Goal: Task Accomplishment & Management: Complete application form

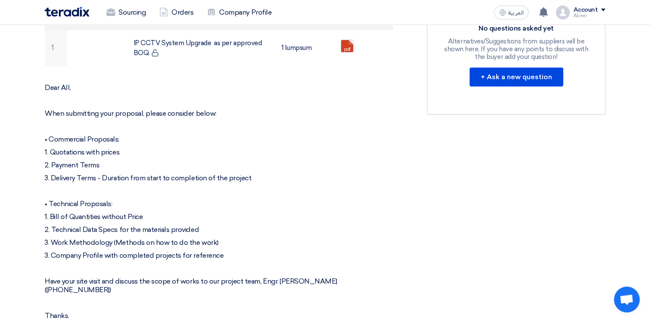
click at [212, 228] on p "2. Technical Data Specs for the materials provided" at bounding box center [219, 229] width 348 height 9
drag, startPoint x: 212, startPoint y: 227, endPoint x: 63, endPoint y: 226, distance: 149.5
click at [63, 226] on p "2. Technical Data Specs for the materials provided" at bounding box center [219, 229] width 348 height 9
copy p ". Technical Data Specs for the materials provided"
drag, startPoint x: 226, startPoint y: 242, endPoint x: 129, endPoint y: 240, distance: 97.1
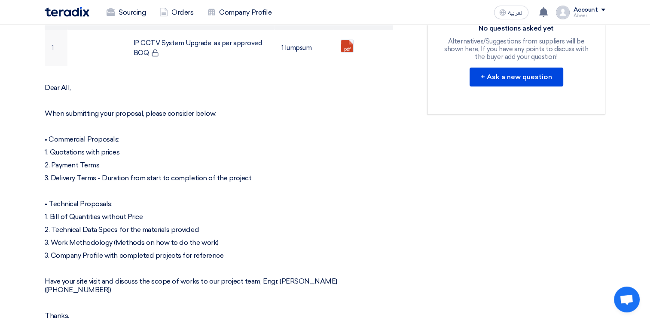
click at [129, 240] on p "3. Work Methodology (Methods on how to do the work)" at bounding box center [219, 242] width 348 height 9
copy p "Methods on how to do the work"
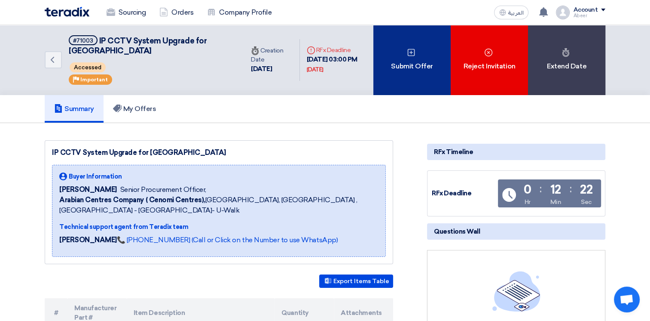
click at [418, 58] on div "Submit Offer" at bounding box center [411, 60] width 77 height 70
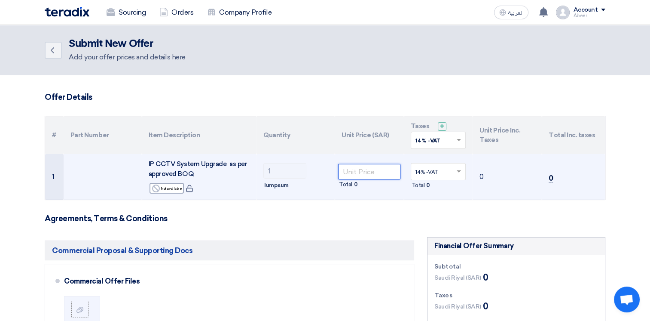
click at [369, 172] on input "number" at bounding box center [369, 171] width 62 height 15
paste input "3296985"
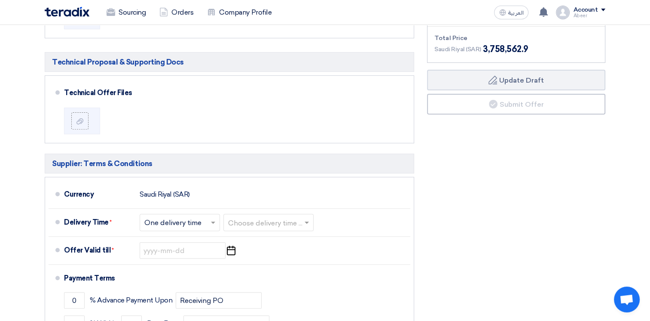
scroll to position [311, 0]
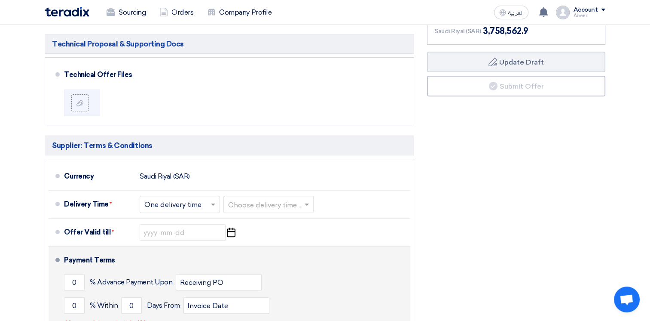
type input "3296985"
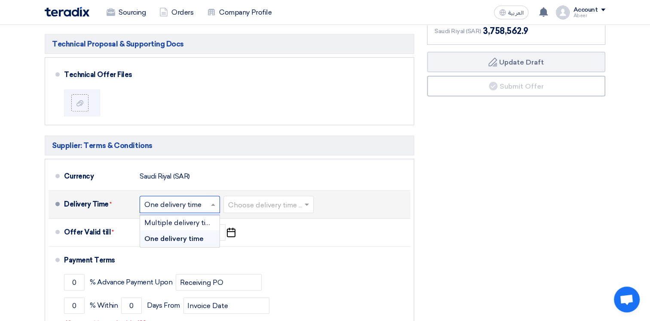
click at [210, 204] on span at bounding box center [214, 204] width 11 height 9
click at [212, 204] on span at bounding box center [214, 204] width 11 height 9
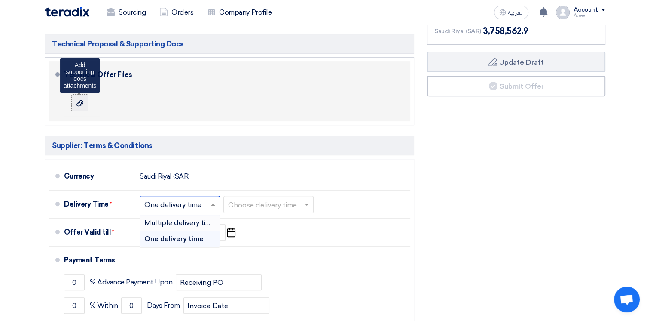
click at [77, 101] on use at bounding box center [79, 103] width 7 height 6
click at [0, 0] on input "file" at bounding box center [0, 0] width 0 height 0
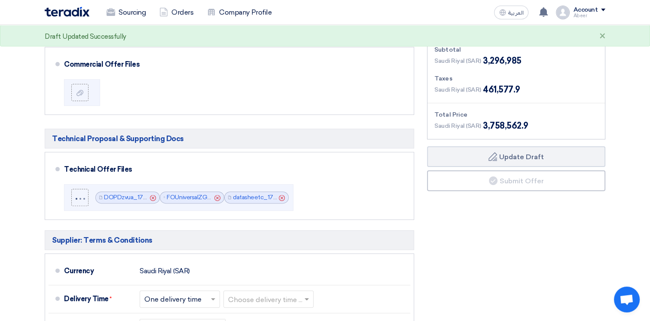
scroll to position [215, 0]
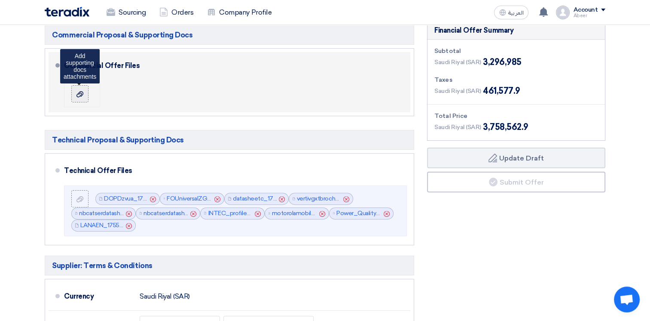
click at [79, 95] on use at bounding box center [79, 94] width 7 height 6
click at [0, 0] on input "file" at bounding box center [0, 0] width 0 height 0
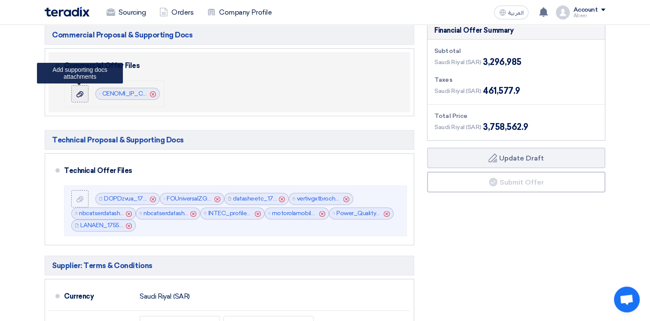
click at [79, 92] on icon at bounding box center [79, 94] width 7 height 7
click at [0, 0] on input "file" at bounding box center [0, 0] width 0 height 0
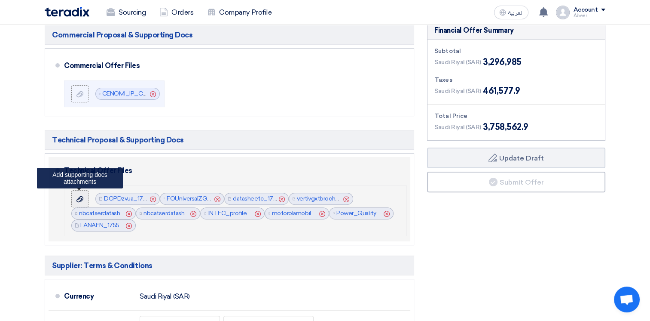
click at [76, 197] on icon at bounding box center [79, 198] width 7 height 7
click at [0, 0] on input "file" at bounding box center [0, 0] width 0 height 0
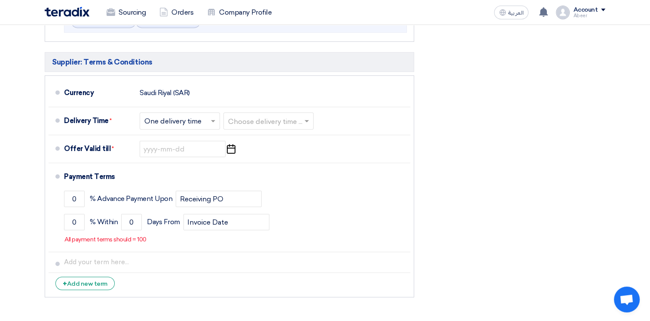
scroll to position [428, 0]
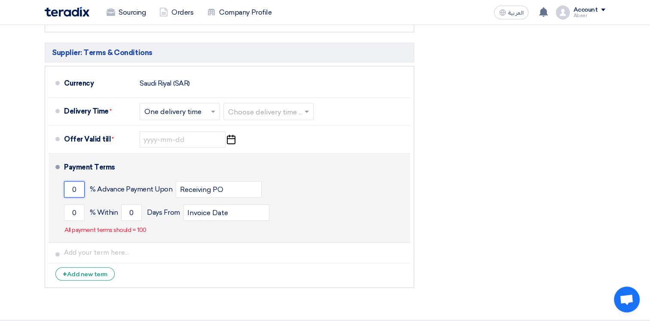
drag, startPoint x: 78, startPoint y: 186, endPoint x: 70, endPoint y: 186, distance: 8.2
click at [70, 186] on input "0" at bounding box center [74, 189] width 21 height 16
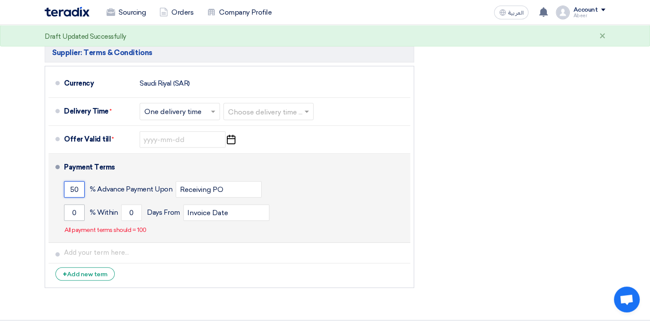
type input "50"
click at [73, 212] on input "0" at bounding box center [74, 212] width 21 height 16
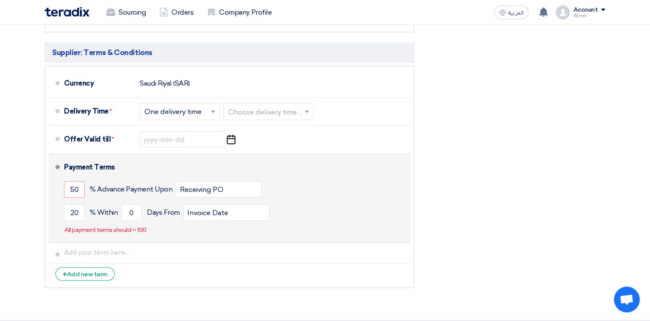
click at [191, 232] on div "Payment Terms 50 % Advance Payment Upon Receiving PO 20 % Within 0 Invoice Date" at bounding box center [235, 198] width 343 height 82
drag, startPoint x: 79, startPoint y: 210, endPoint x: 66, endPoint y: 211, distance: 13.3
click at [66, 211] on input "20" at bounding box center [74, 212] width 21 height 16
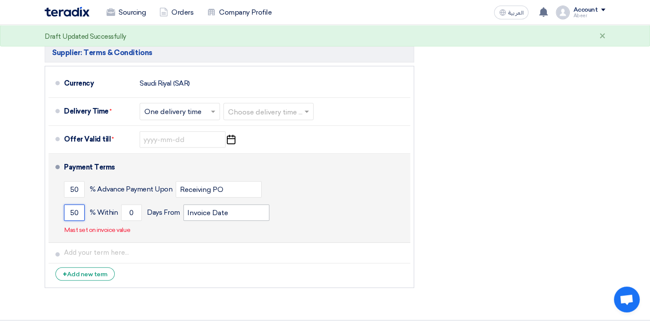
type input "50"
drag, startPoint x: 232, startPoint y: 212, endPoint x: 187, endPoint y: 211, distance: 45.5
click at [187, 211] on input "Invoice Date" at bounding box center [226, 212] width 86 height 16
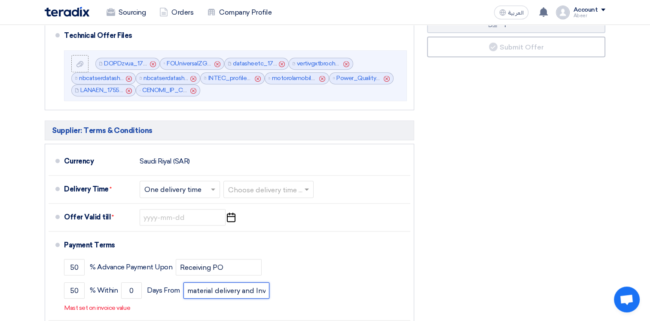
scroll to position [349, 0]
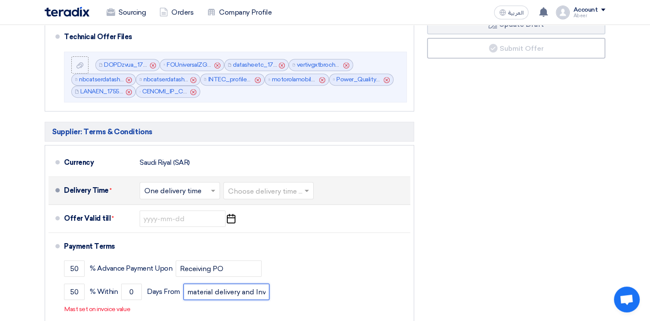
type input "material delivery and Invoice Date"
click at [206, 189] on input "text" at bounding box center [180, 191] width 72 height 12
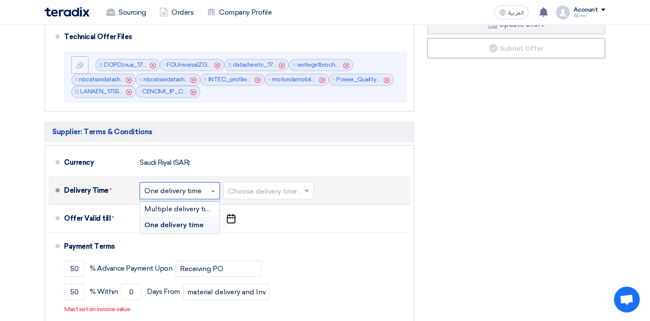
click at [206, 189] on input "text" at bounding box center [180, 191] width 72 height 12
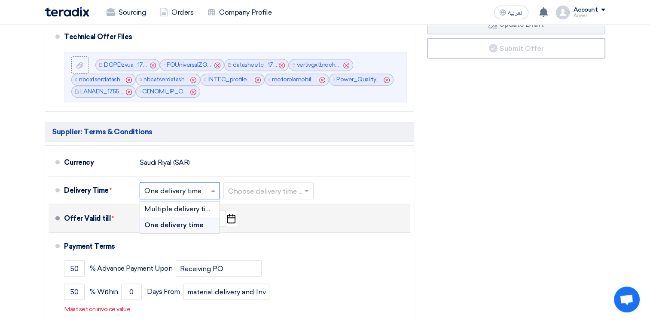
click at [269, 216] on div "Offer Valid till * Pick a date" at bounding box center [235, 218] width 343 height 21
click at [153, 217] on input at bounding box center [183, 218] width 86 height 16
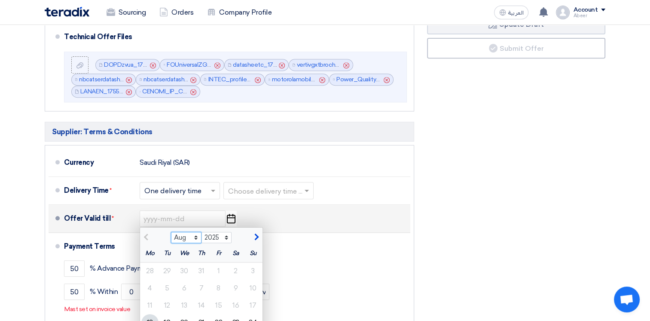
click at [195, 233] on select "Aug Sep Oct Nov Dec" at bounding box center [186, 237] width 31 height 11
select select "9"
click at [171, 232] on select "Aug Sep Oct Nov Dec" at bounding box center [186, 237] width 31 height 11
click at [184, 283] on div "10" at bounding box center [184, 287] width 17 height 17
type input "[DATE]"
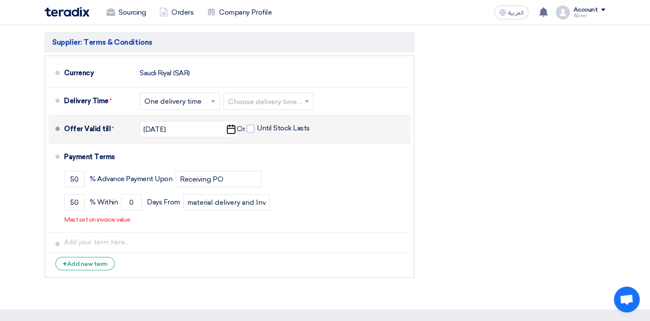
scroll to position [440, 0]
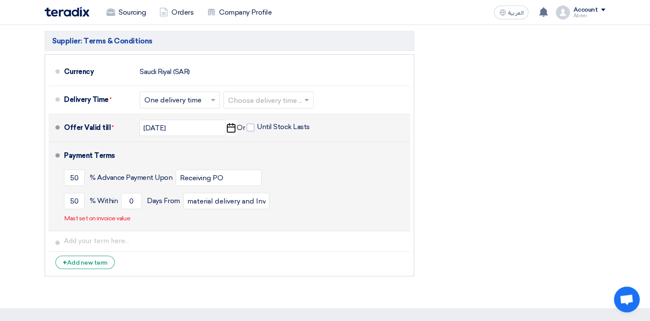
click at [87, 218] on p "Mast set on invoice value" at bounding box center [97, 218] width 66 height 9
click at [218, 202] on input "material delivery and Invoice Date" at bounding box center [226, 200] width 86 height 16
click at [241, 200] on input "material delivery and Invoice Date" at bounding box center [226, 200] width 86 height 16
drag, startPoint x: 256, startPoint y: 199, endPoint x: 182, endPoint y: 199, distance: 74.3
click at [182, 199] on div "50 % [DATE] From material delivery and Invoice Date" at bounding box center [235, 200] width 343 height 23
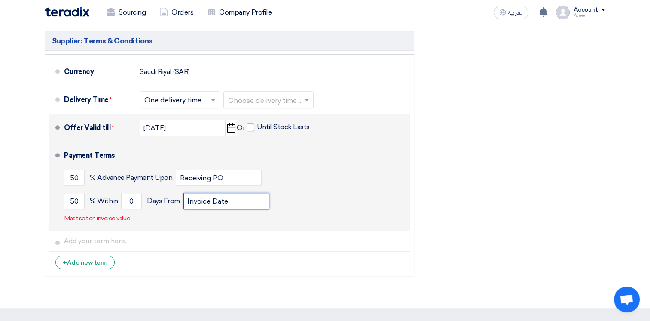
type input "Invoice Date"
click at [165, 223] on div "Payment Terms 50 % Advance Payment Upon Receiving PO 50 % Within 0 Invoice Date" at bounding box center [235, 186] width 343 height 82
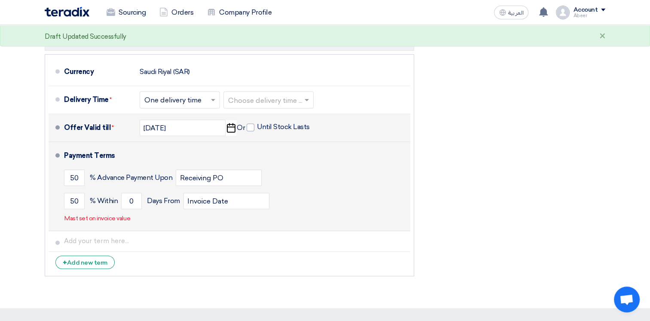
click at [165, 223] on div "Payment Terms 50 % Advance Payment Upon Receiving PO 50 % Within 0 Invoice Date" at bounding box center [235, 186] width 343 height 82
drag, startPoint x: 165, startPoint y: 223, endPoint x: 120, endPoint y: 215, distance: 46.2
click at [120, 215] on p "Mast set on invoice value" at bounding box center [97, 218] width 66 height 9
drag, startPoint x: 132, startPoint y: 199, endPoint x: 127, endPoint y: 198, distance: 5.7
click at [127, 198] on input "0" at bounding box center [131, 200] width 21 height 16
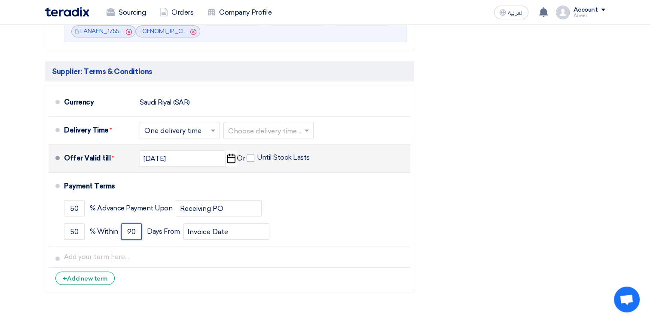
scroll to position [411, 0]
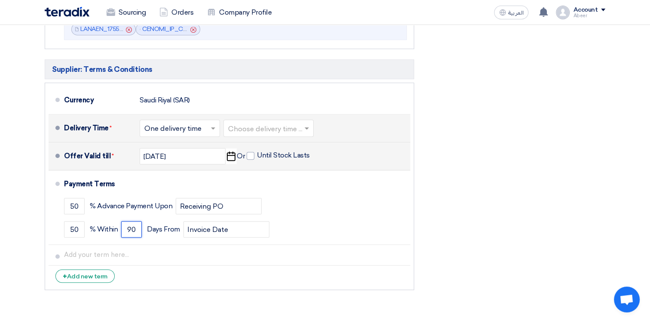
type input "90"
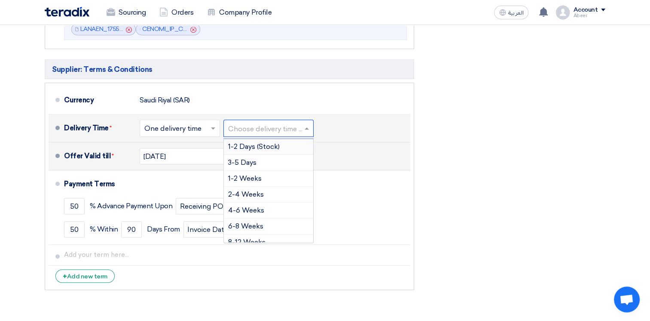
click at [310, 130] on span at bounding box center [307, 128] width 11 height 9
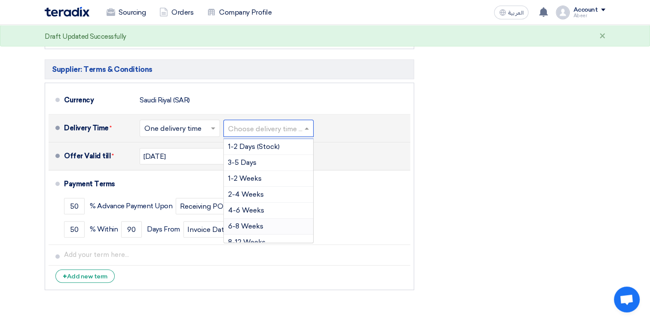
click at [249, 218] on div "6-8 Weeks" at bounding box center [268, 226] width 89 height 16
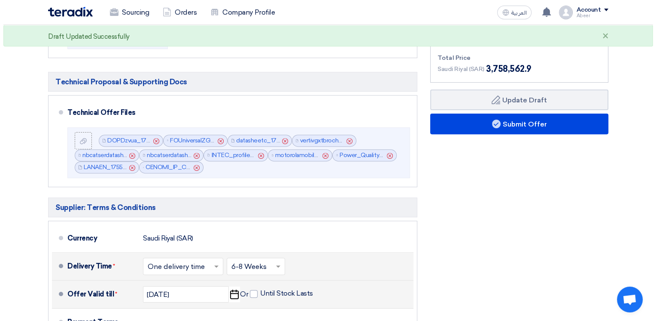
scroll to position [270, 0]
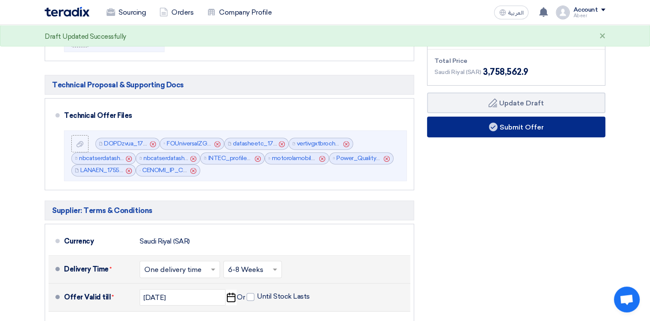
click at [524, 122] on button "Submit Offer" at bounding box center [516, 126] width 178 height 21
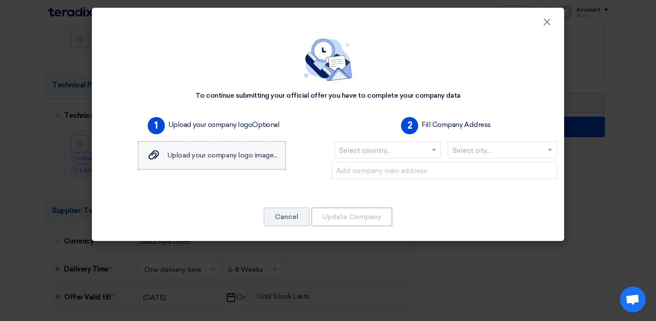
click at [222, 159] on span "Upload your company logo image..." at bounding box center [223, 155] width 110 height 8
click at [0, 0] on input "Upload your company logo image... Upload your company logo image..." at bounding box center [0, 0] width 0 height 0
click at [438, 150] on span at bounding box center [435, 149] width 11 height 10
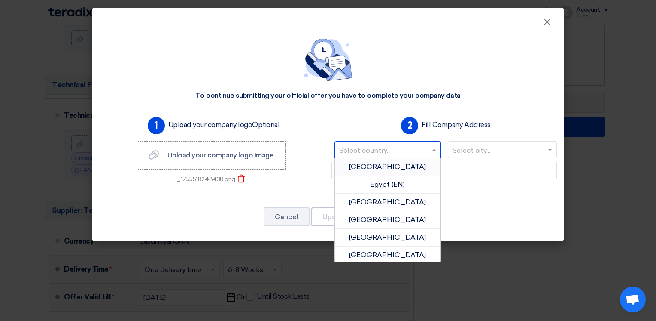
click at [394, 149] on input "text" at bounding box center [383, 151] width 89 height 14
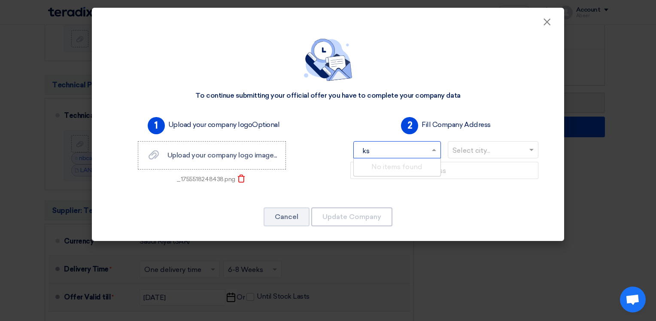
type input "k"
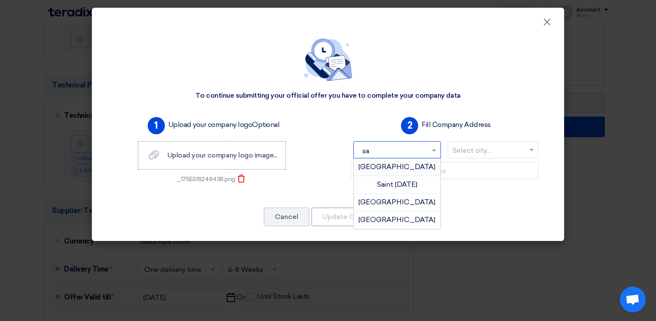
type input "sau"
click at [391, 170] on span "[GEOGRAPHIC_DATA]" at bounding box center [397, 166] width 77 height 8
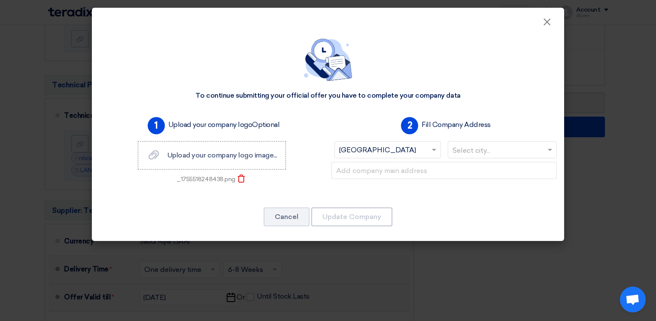
click at [489, 152] on input "text" at bounding box center [499, 151] width 92 height 14
type input "[DEMOGRAPHIC_DATA]"
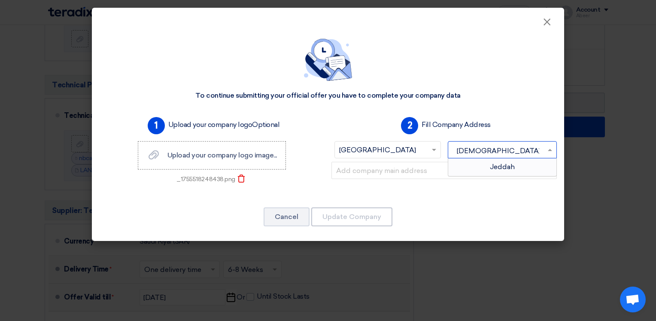
click at [490, 165] on span "Jeddah" at bounding box center [502, 166] width 25 height 8
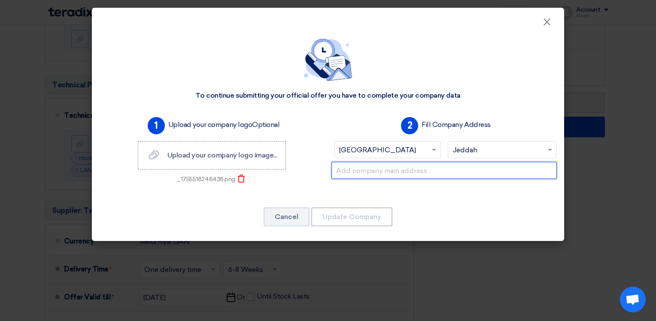
click at [436, 170] on input "text" at bounding box center [445, 170] width 226 height 17
paste input "[PERSON_NAME] – [GEOGRAPHIC_DATA] – مركز اليمامة التجارى- رقم المبنى 6604 ص. ب …"
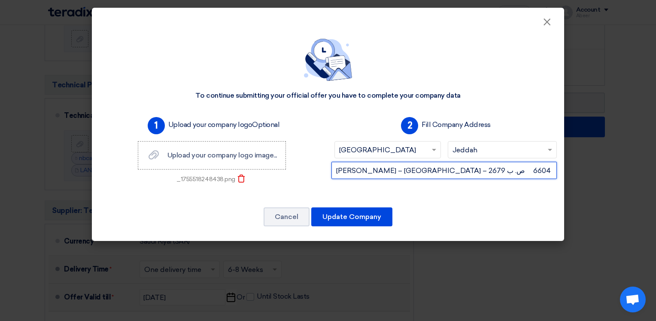
scroll to position [0, 407]
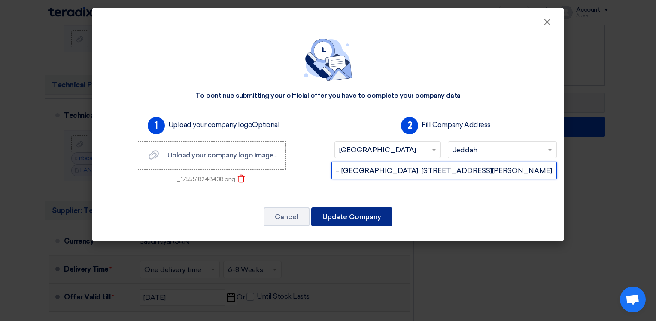
type input "[PERSON_NAME] – [GEOGRAPHIC_DATA] – مركز اليمامة التجارى- رقم المبنى 6604 ص. ب …"
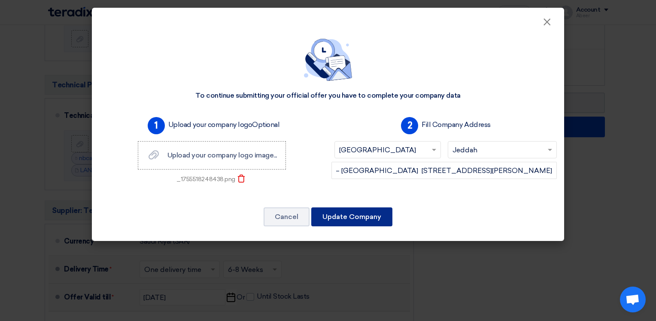
scroll to position [0, 0]
click at [352, 214] on button "Update Company" at bounding box center [351, 216] width 81 height 19
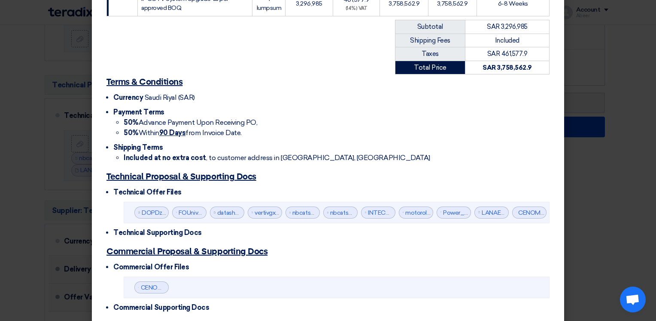
scroll to position [260, 0]
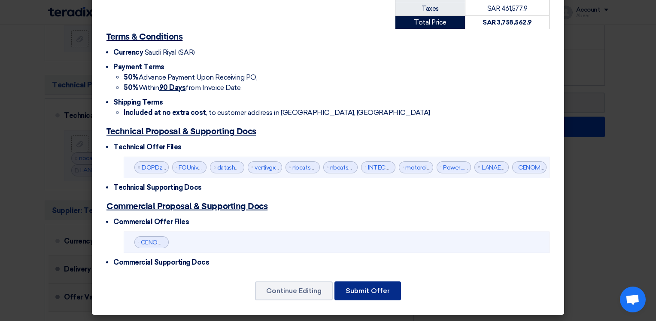
click at [371, 286] on button "Submit Offer" at bounding box center [368, 290] width 67 height 19
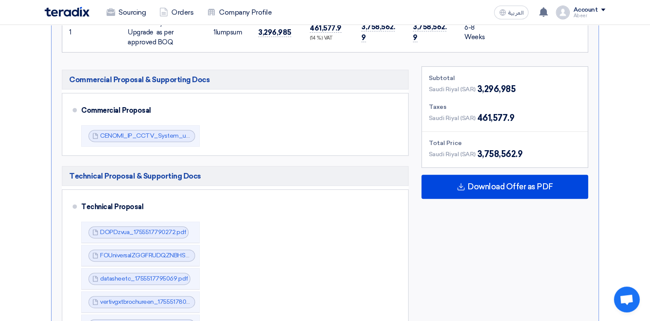
scroll to position [293, 0]
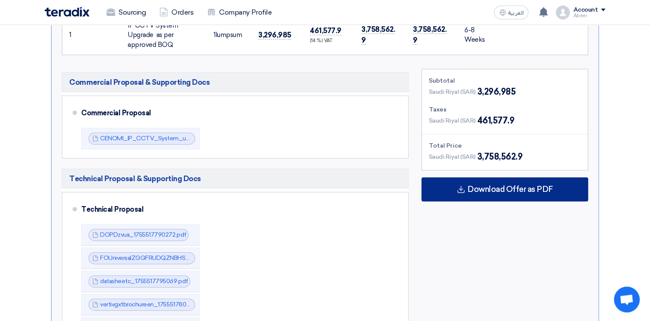
click at [516, 185] on span "Download Offer as PDF" at bounding box center [509, 189] width 85 height 8
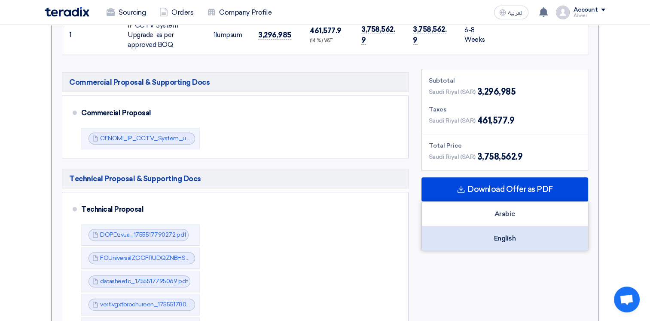
drag, startPoint x: 513, startPoint y: 221, endPoint x: 519, endPoint y: 225, distance: 7.7
click at [513, 226] on div "English" at bounding box center [505, 238] width 166 height 24
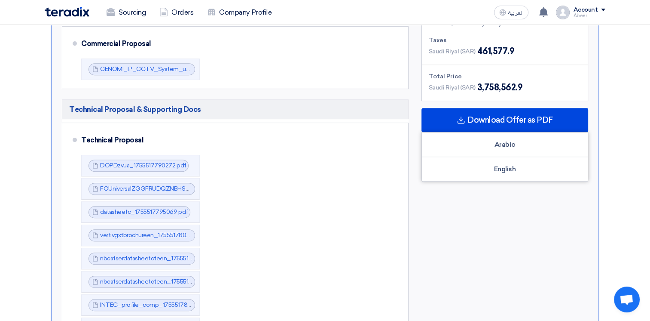
scroll to position [365, 0]
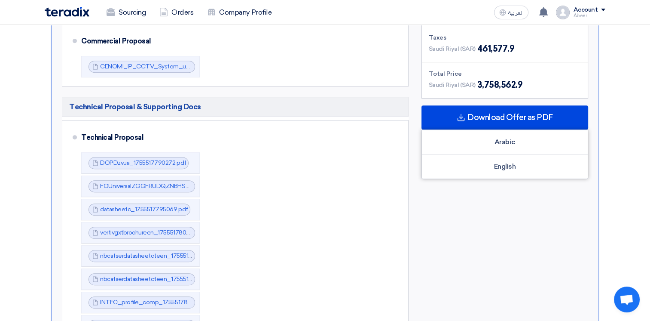
click at [496, 235] on div "Subtotal [GEOGRAPHIC_DATA] (SAR) 3,296,985 Taxes [GEOGRAPHIC_DATA] (SAR) 461,57…" at bounding box center [505, 305] width 180 height 617
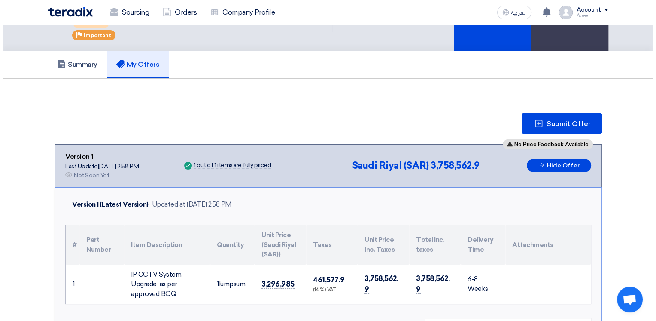
scroll to position [43, 0]
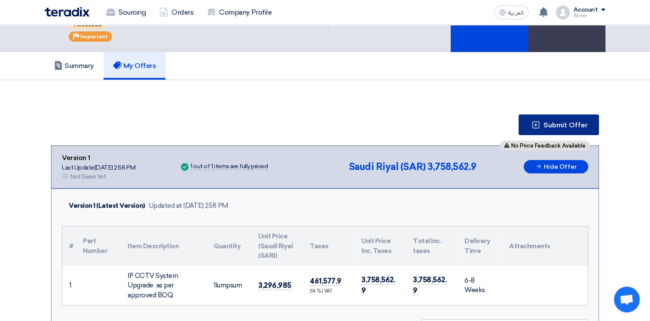
click at [572, 122] on span "Submit Offer" at bounding box center [566, 125] width 44 height 7
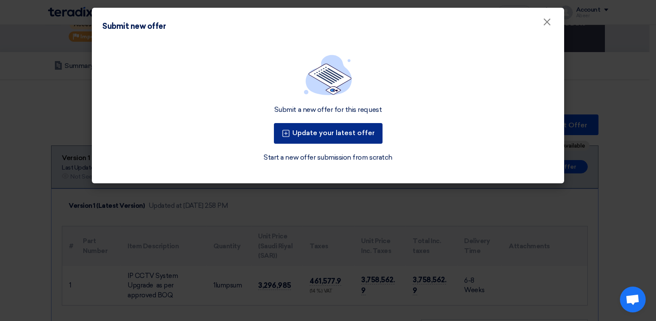
click at [344, 131] on button "Update your latest offer" at bounding box center [328, 133] width 109 height 21
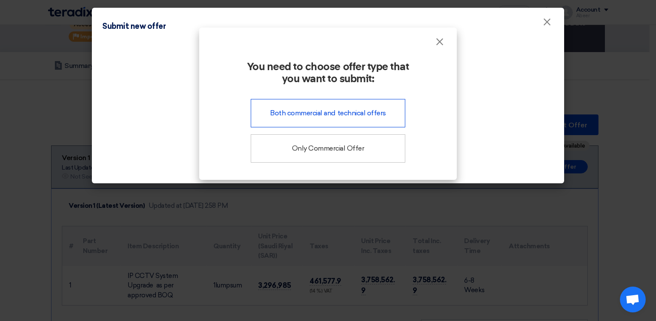
click at [348, 114] on div "Both commercial and technical offers" at bounding box center [328, 113] width 155 height 28
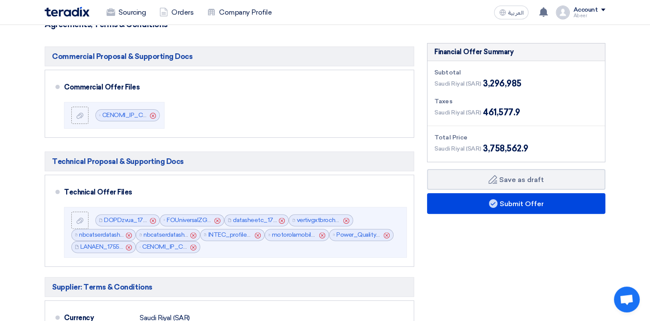
scroll to position [210, 0]
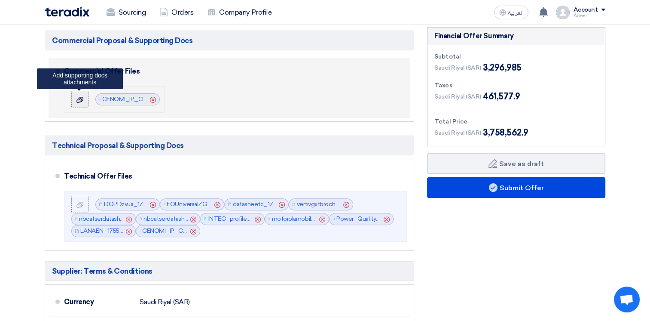
click at [77, 100] on icon at bounding box center [79, 99] width 7 height 7
click at [0, 0] on input "file" at bounding box center [0, 0] width 0 height 0
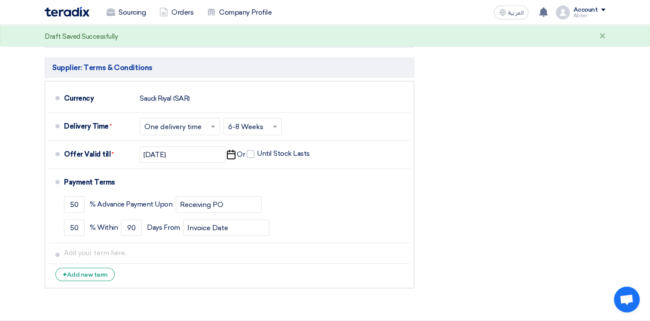
scroll to position [414, 0]
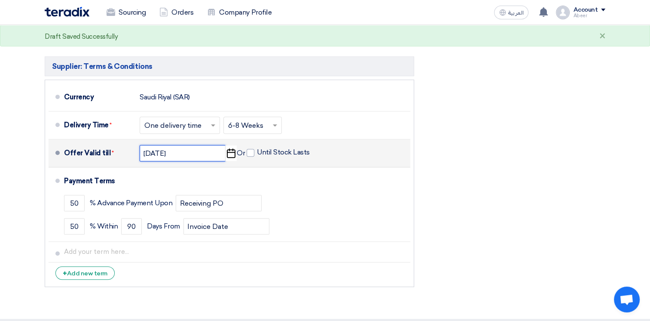
drag, startPoint x: 180, startPoint y: 152, endPoint x: 141, endPoint y: 155, distance: 38.8
click at [141, 155] on input "[DATE]" at bounding box center [183, 153] width 86 height 16
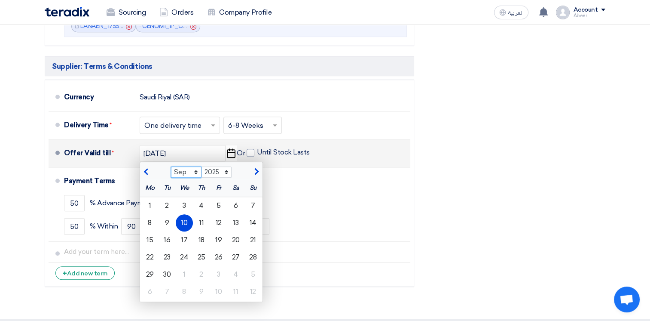
click at [196, 169] on select "Aug Sep Oct Nov Dec" at bounding box center [186, 171] width 31 height 11
click at [171, 166] on select "Aug Sep Oct Nov Dec" at bounding box center [186, 171] width 31 height 11
click at [335, 155] on div "Offer Valid till * [DATE] Aug Sep Oct Nov [DATE] 2026 2027 2028 2029 2030 2031 …" at bounding box center [235, 153] width 343 height 21
click at [256, 169] on span "button" at bounding box center [255, 172] width 5 height 8
click at [194, 171] on select "Aug Sep Oct Nov Dec" at bounding box center [186, 171] width 31 height 11
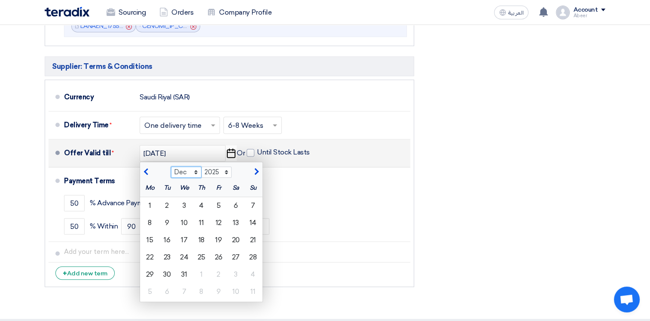
select select "11"
click at [171, 166] on select "Aug Sep Oct Nov Dec" at bounding box center [186, 171] width 31 height 11
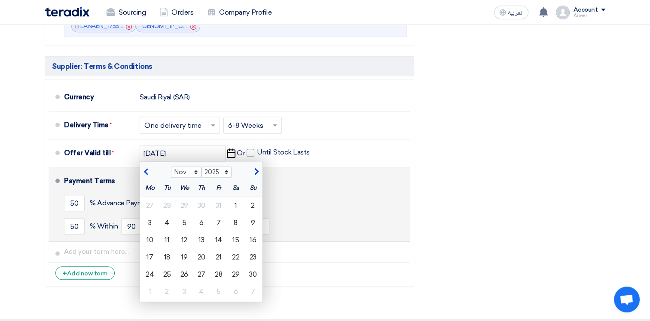
click at [146, 238] on div "10" at bounding box center [149, 239] width 17 height 17
type input "[DATE]"
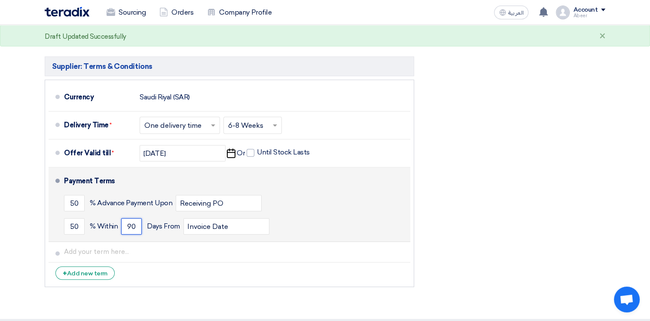
click at [128, 226] on input "90" at bounding box center [131, 226] width 21 height 16
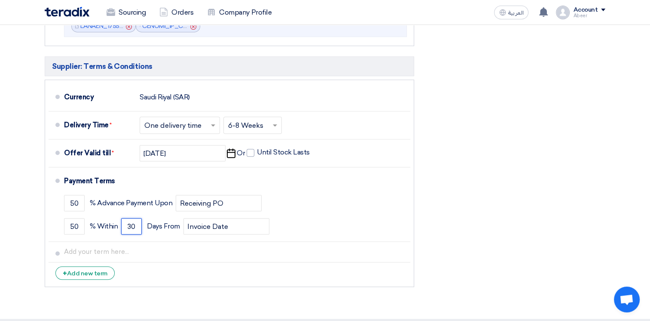
type input "30"
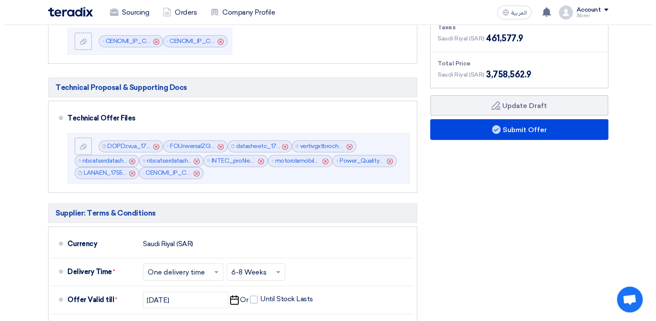
scroll to position [269, 0]
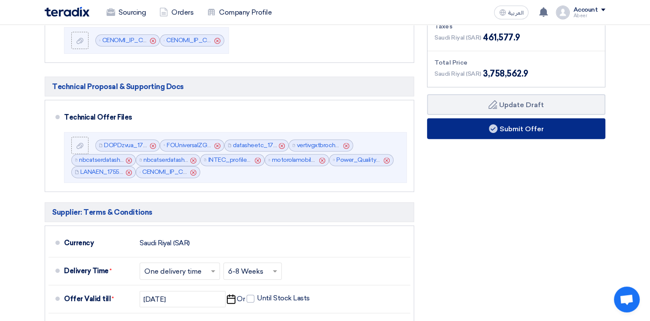
click at [516, 128] on button "Submit Offer" at bounding box center [516, 128] width 178 height 21
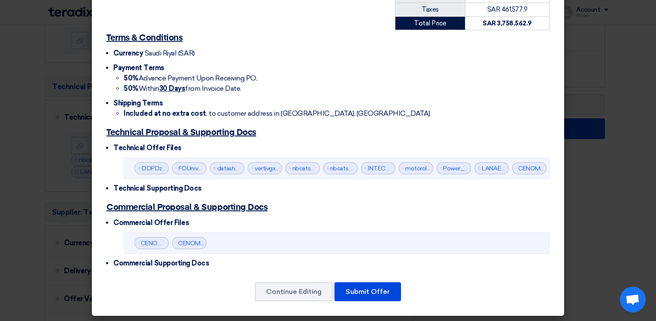
scroll to position [260, 0]
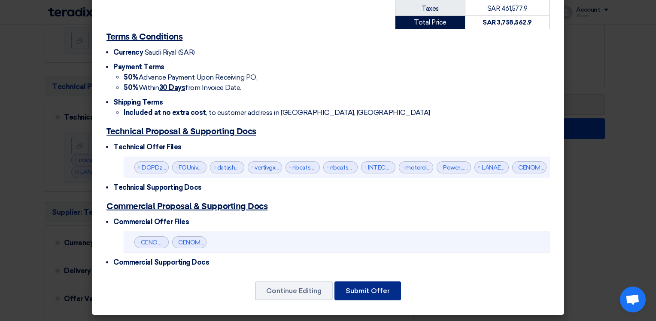
click at [365, 293] on button "Submit Offer" at bounding box center [368, 290] width 67 height 19
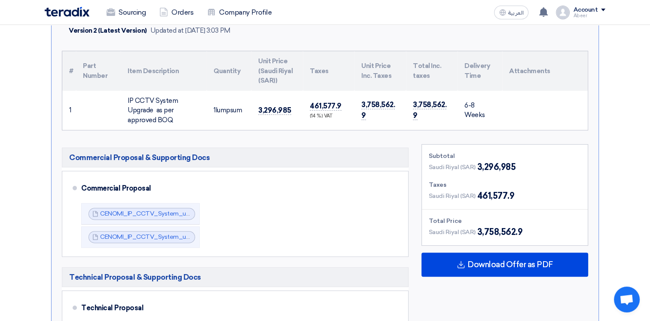
scroll to position [206, 0]
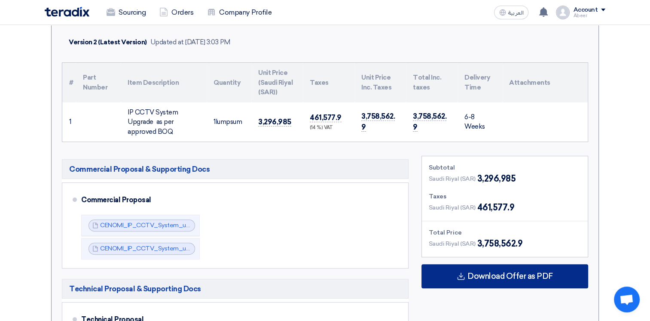
click at [534, 272] on span "Download Offer as PDF" at bounding box center [509, 276] width 85 height 8
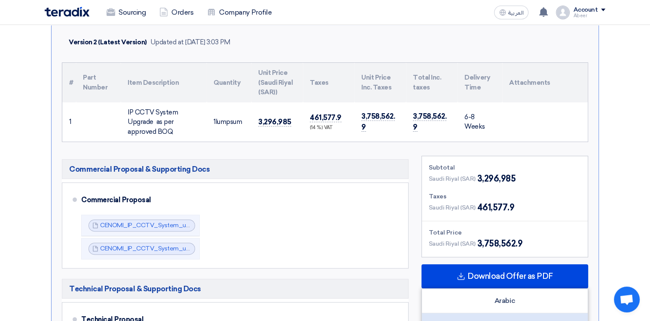
click at [505, 313] on div "English" at bounding box center [505, 325] width 166 height 24
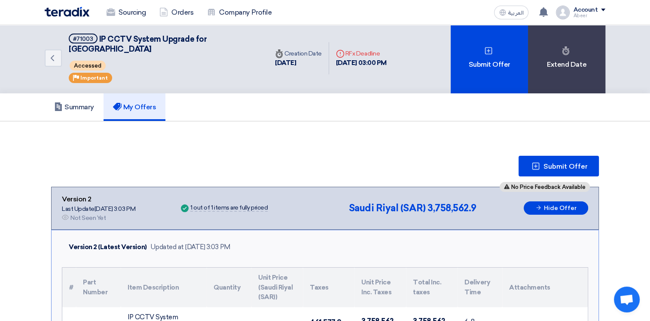
scroll to position [0, 0]
